Goal: Information Seeking & Learning: Learn about a topic

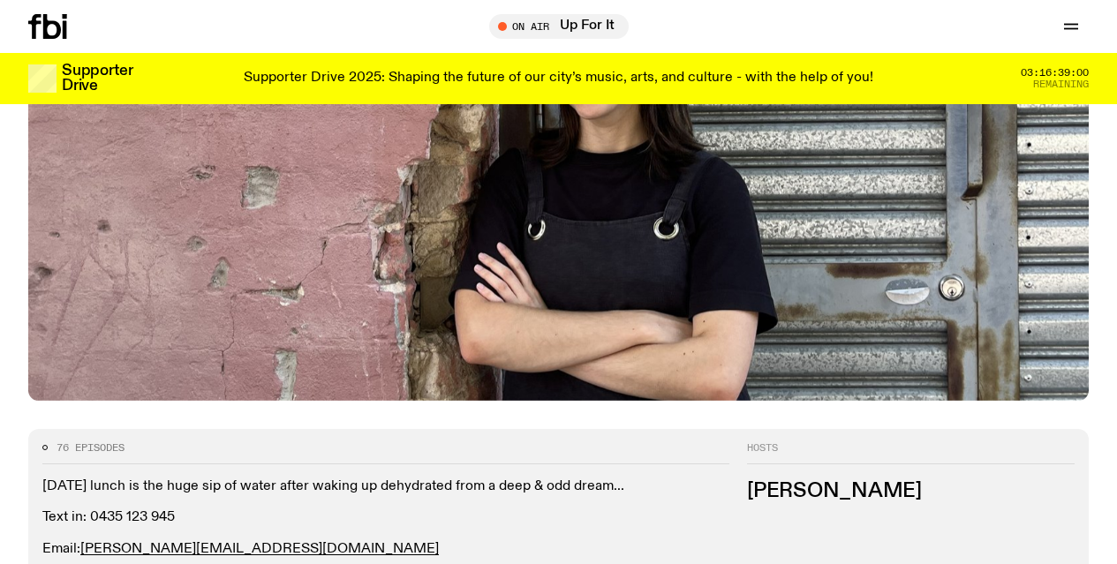
scroll to position [518, 0]
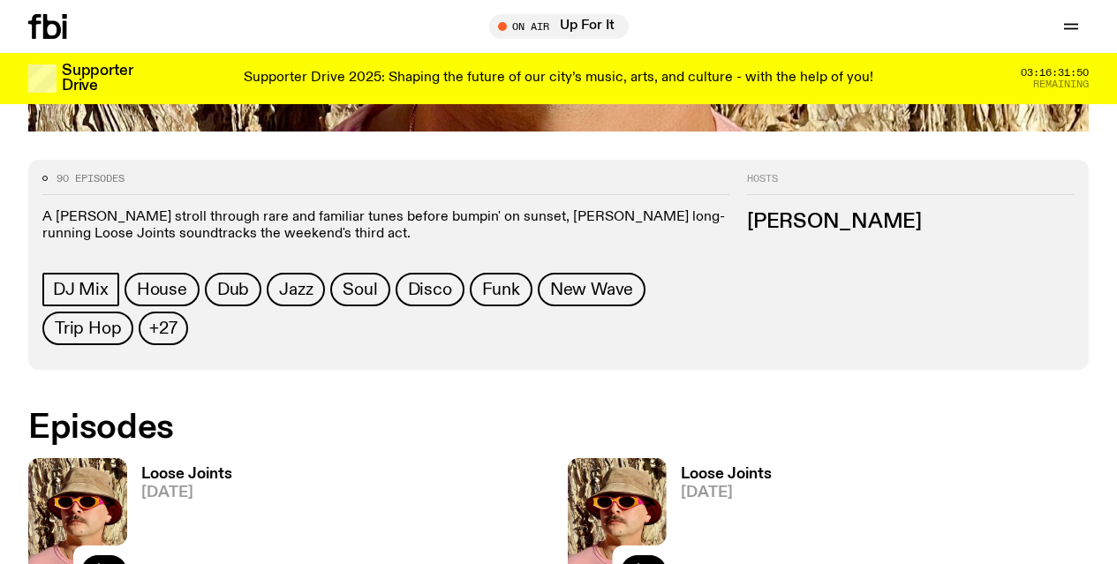
scroll to position [692, 0]
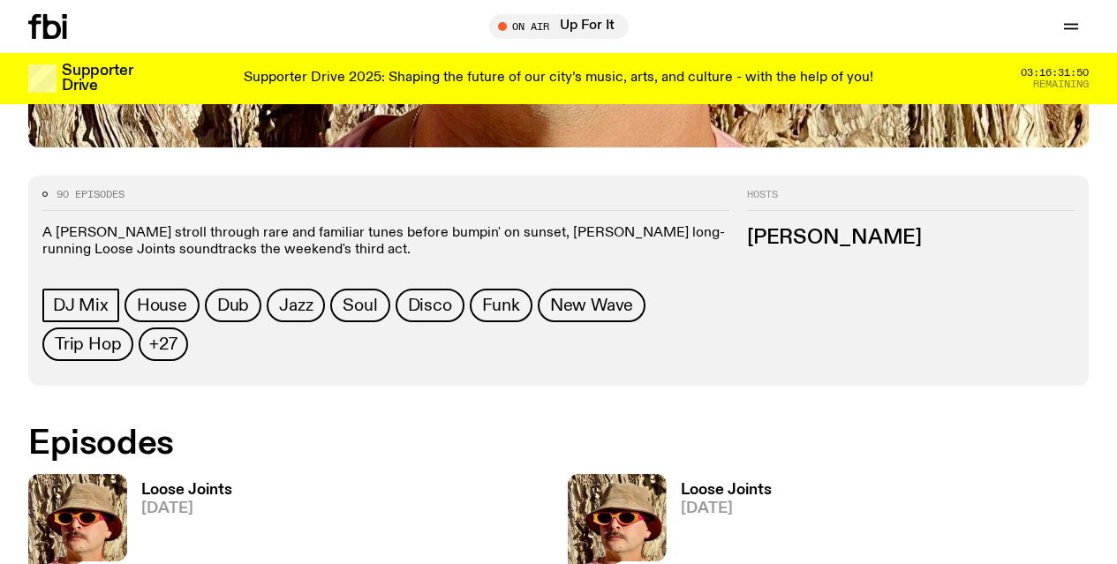
click at [191, 483] on h3 "Loose Joints" at bounding box center [186, 490] width 91 height 15
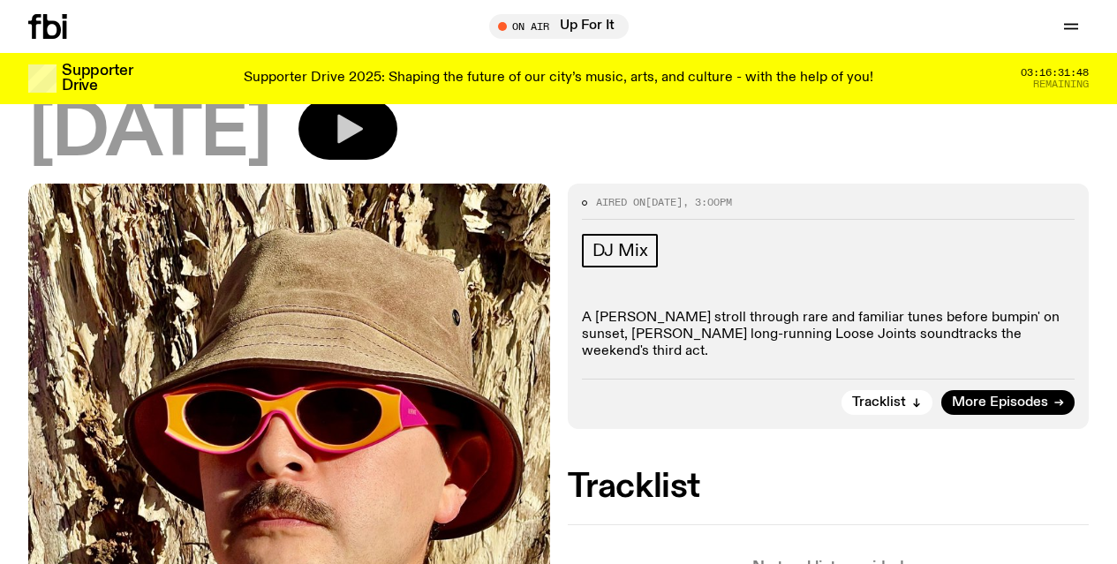
scroll to position [342, 0]
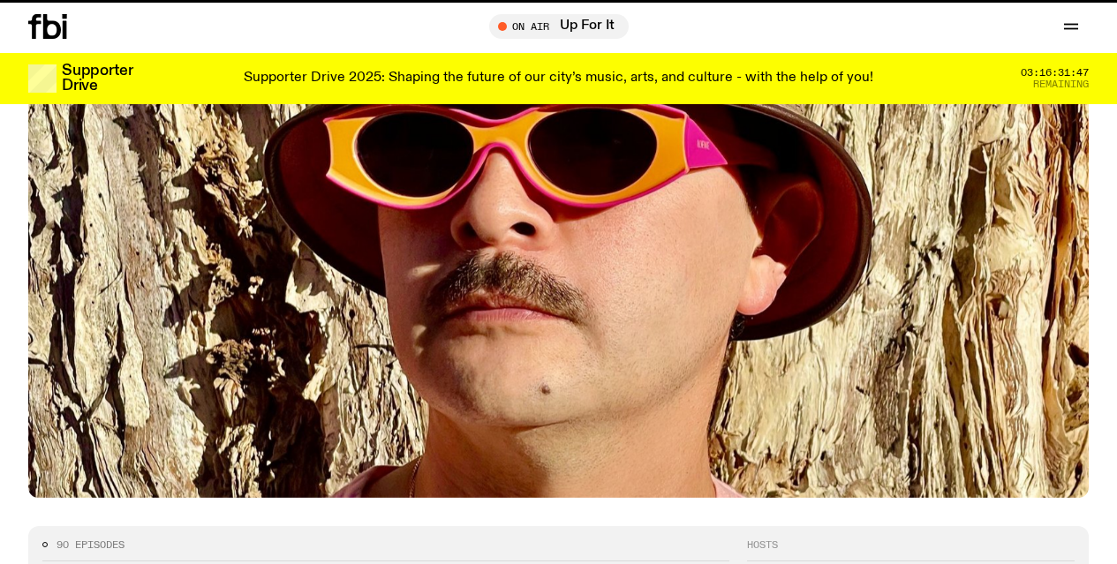
scroll to position [692, 0]
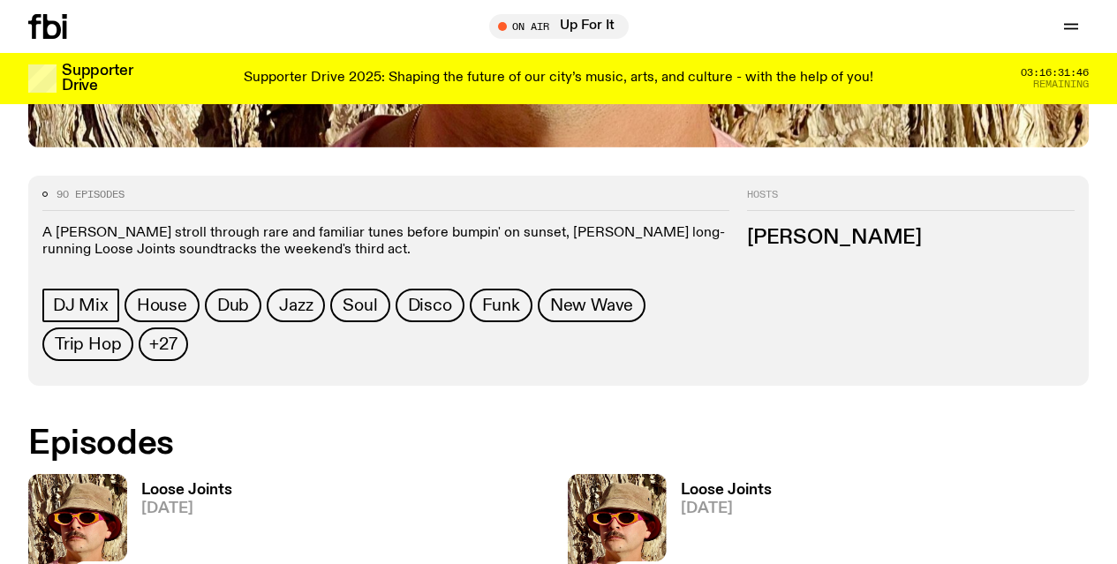
click at [667, 474] on div "Loose Joints [DATE]" at bounding box center [719, 540] width 105 height 132
click at [681, 483] on h3 "Loose Joints" at bounding box center [726, 490] width 91 height 15
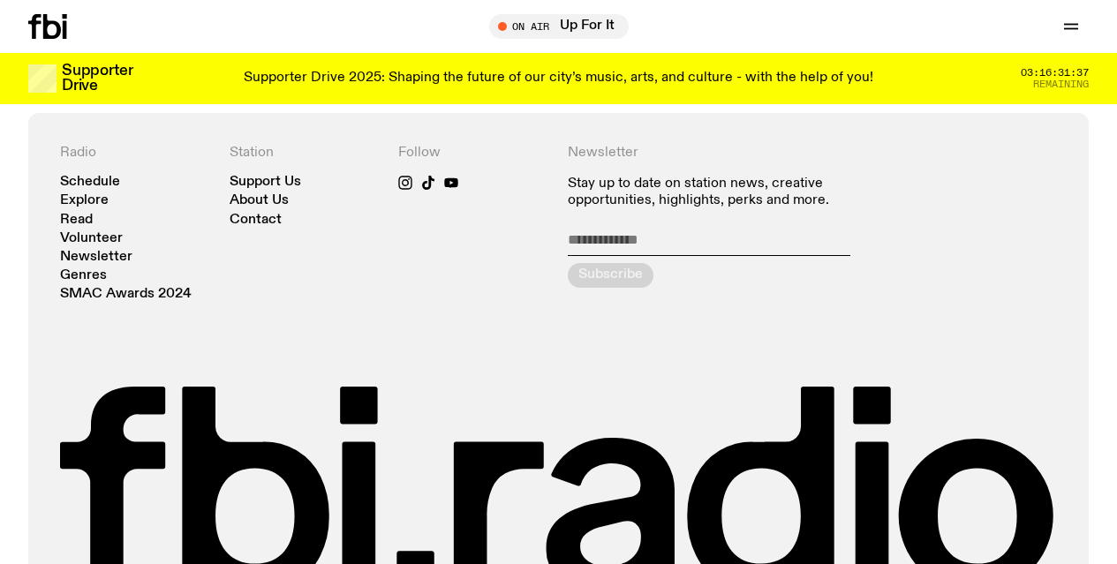
scroll to position [1046, 0]
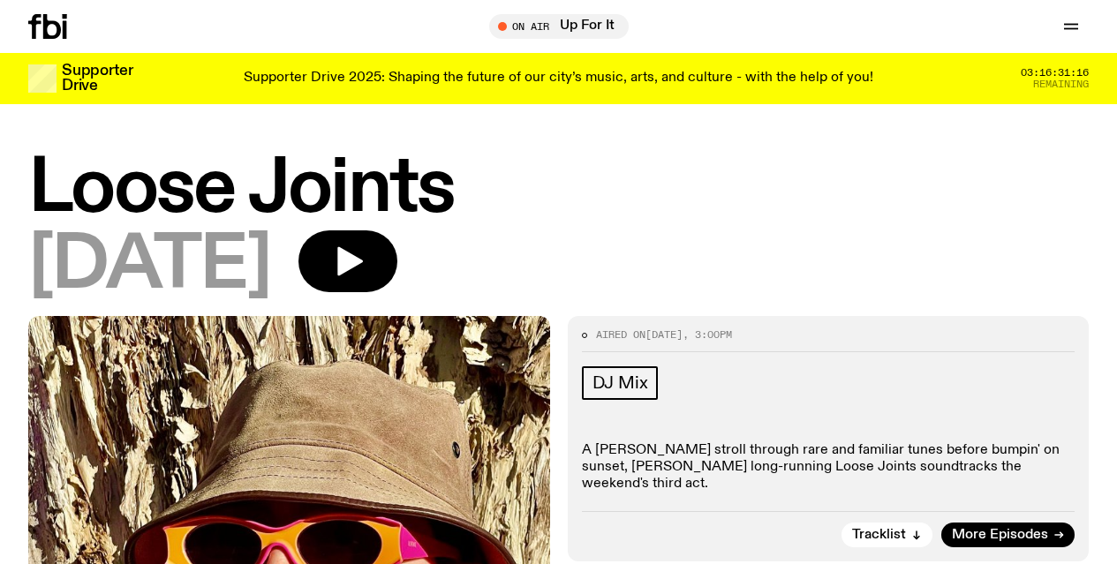
scroll to position [1032, 0]
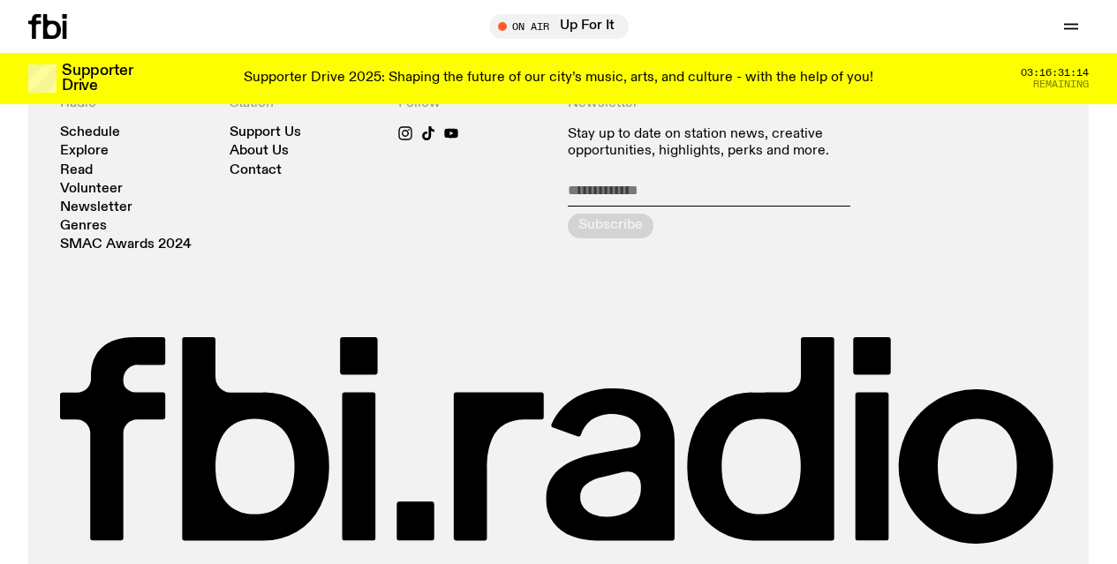
click at [0, 0] on link "Volunteer" at bounding box center [0, 0] width 0 height 0
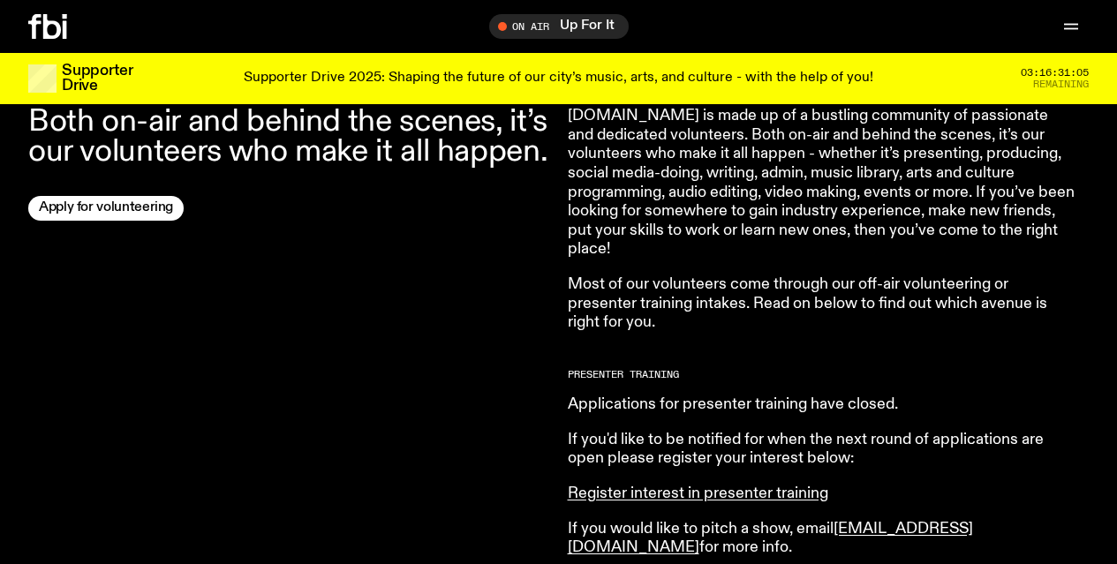
scroll to position [663, 0]
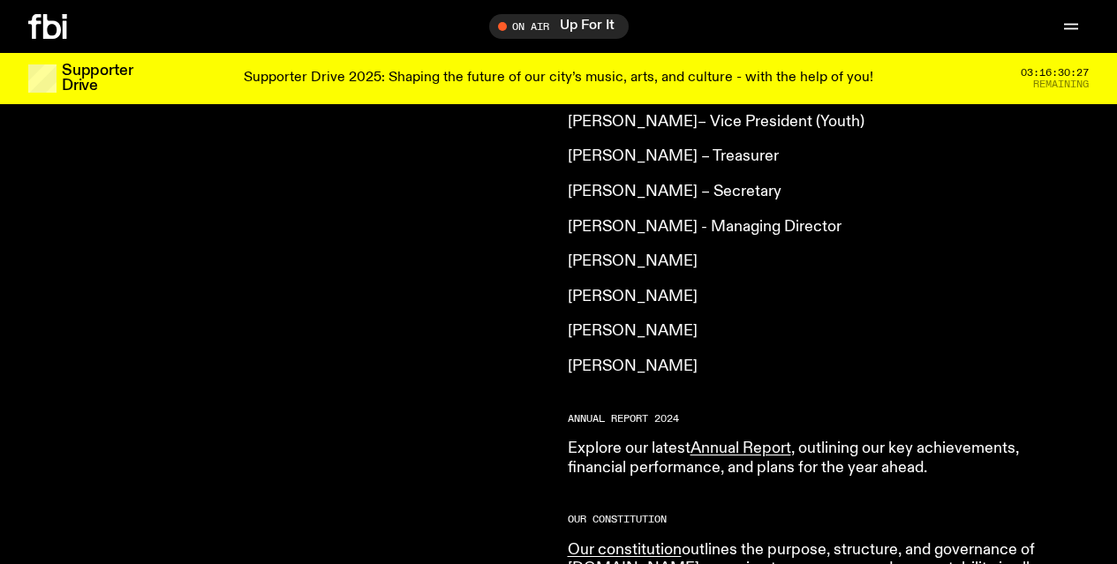
scroll to position [1752, 0]
